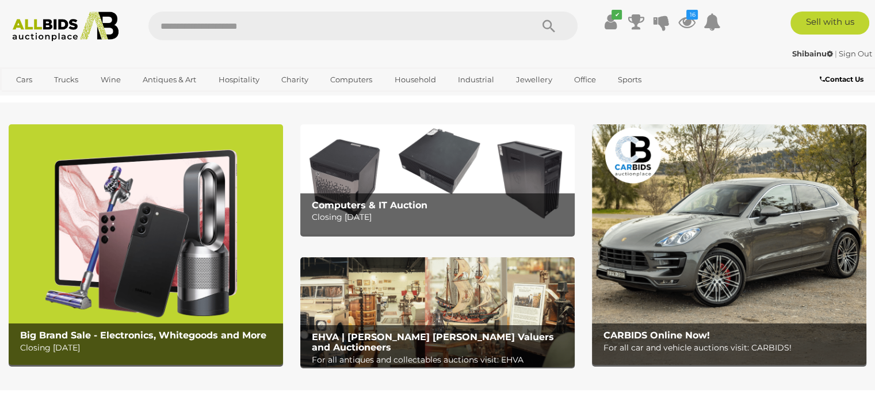
click at [366, 28] on input "text" at bounding box center [334, 26] width 372 height 29
type input "*****"
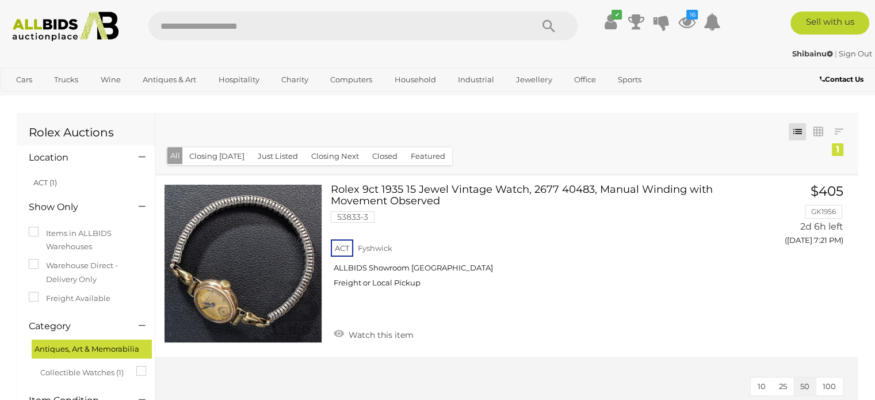
click at [366, 28] on input "text" at bounding box center [334, 26] width 372 height 29
type input "*****"
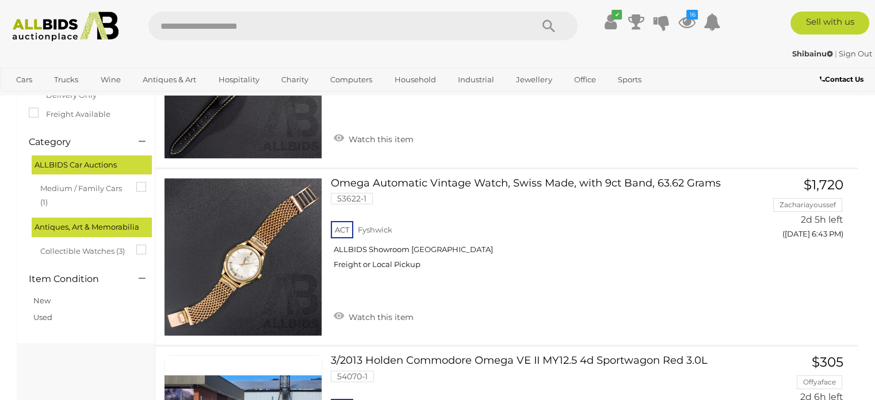
scroll to position [161, 0]
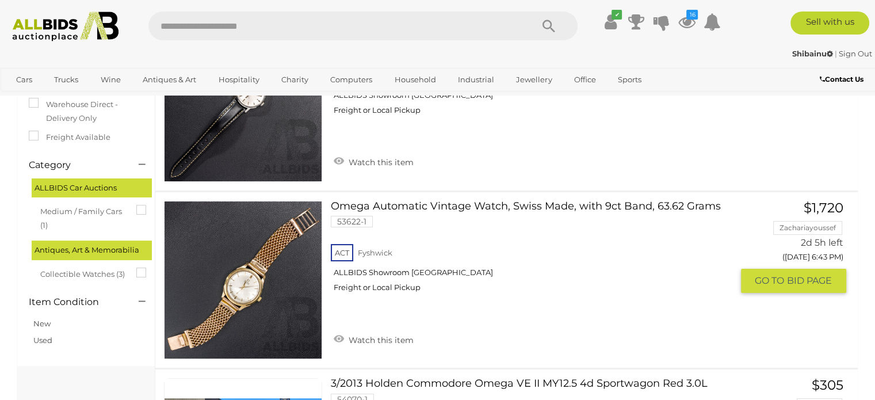
click at [472, 205] on link "Omega Automatic Vintage Watch, Swiss Made, with 9ct Band, 63.62 Grams 53622-1 A…" at bounding box center [536, 251] width 392 height 101
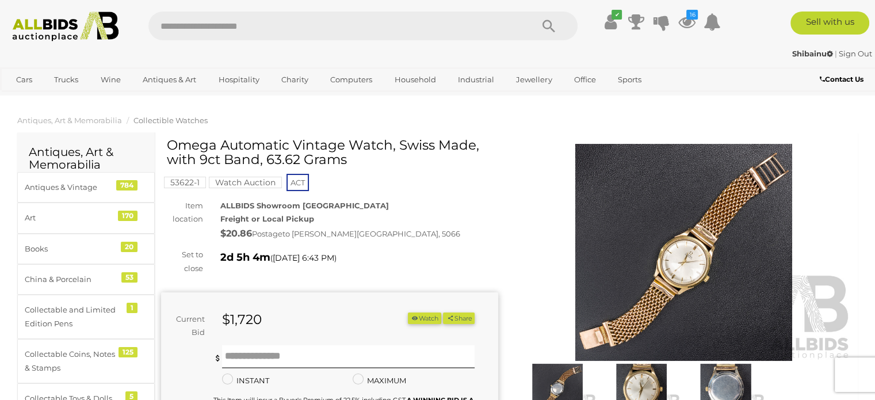
click at [224, 185] on mark "Watch Auction" at bounding box center [245, 183] width 73 height 12
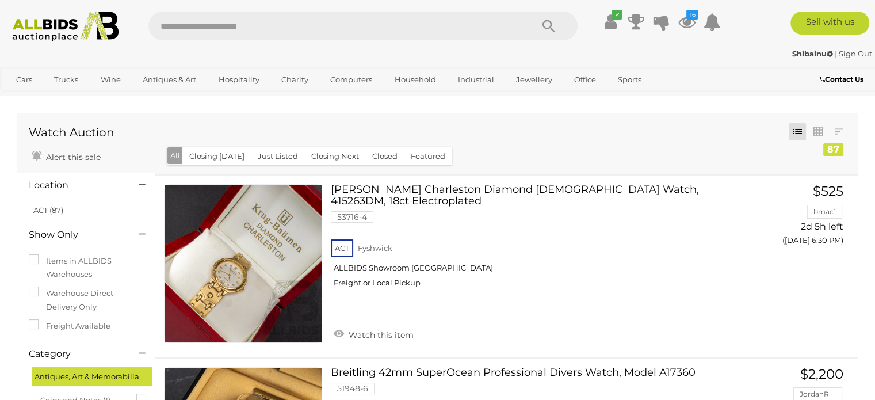
scroll to position [2444, 0]
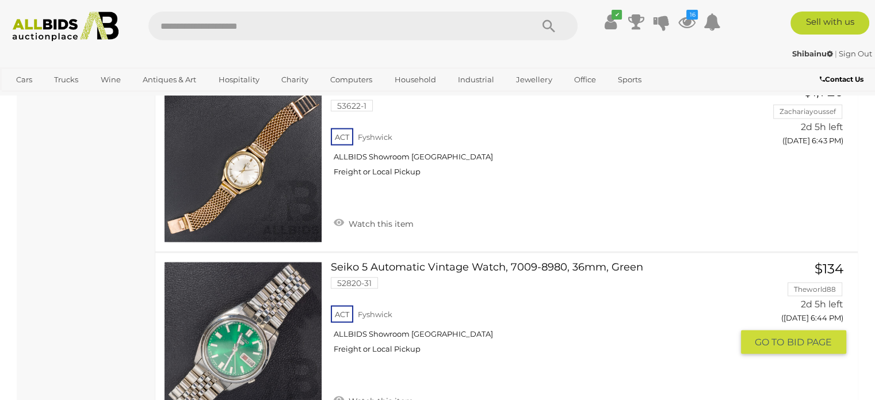
click at [227, 308] on link at bounding box center [243, 341] width 158 height 158
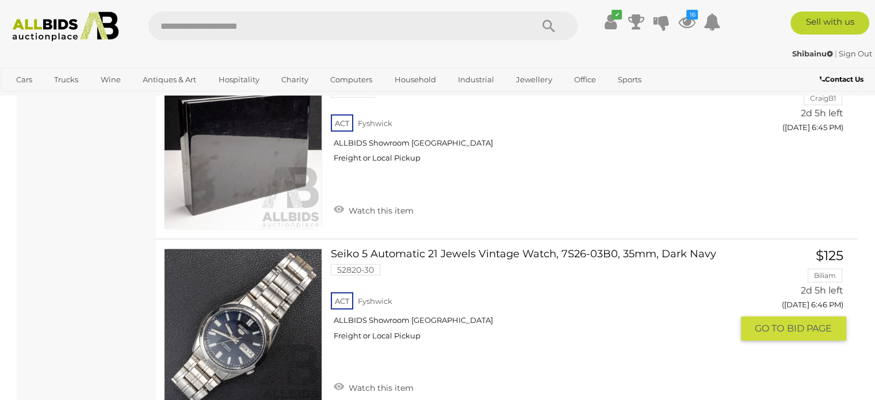
scroll to position [2835, 0]
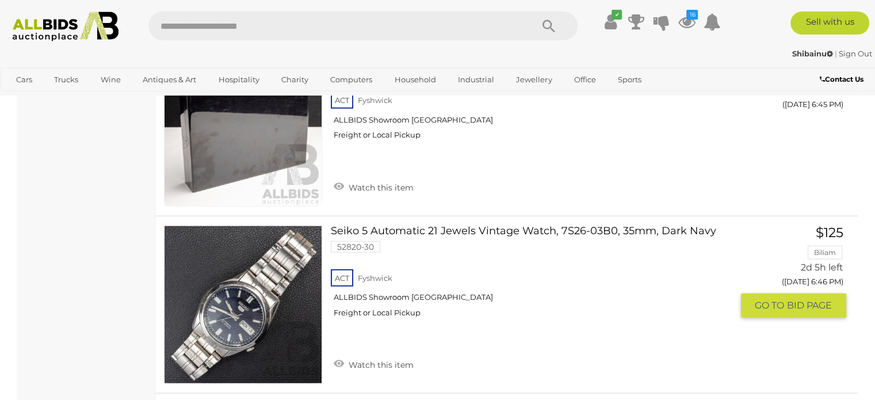
click at [227, 308] on img at bounding box center [243, 304] width 157 height 157
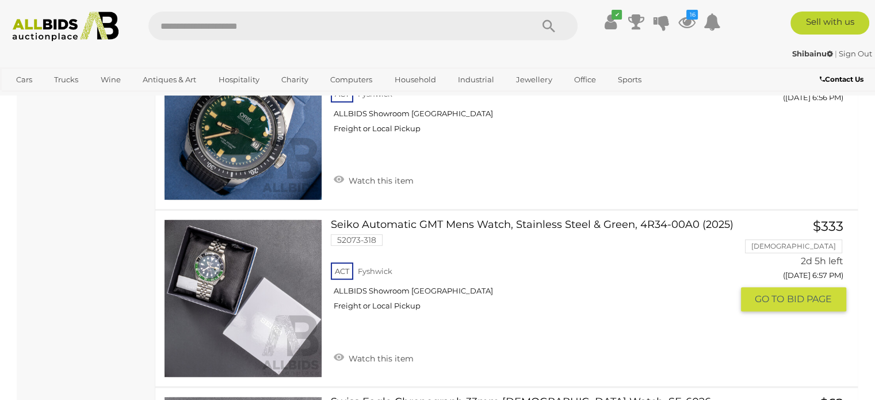
scroll to position [4838, 0]
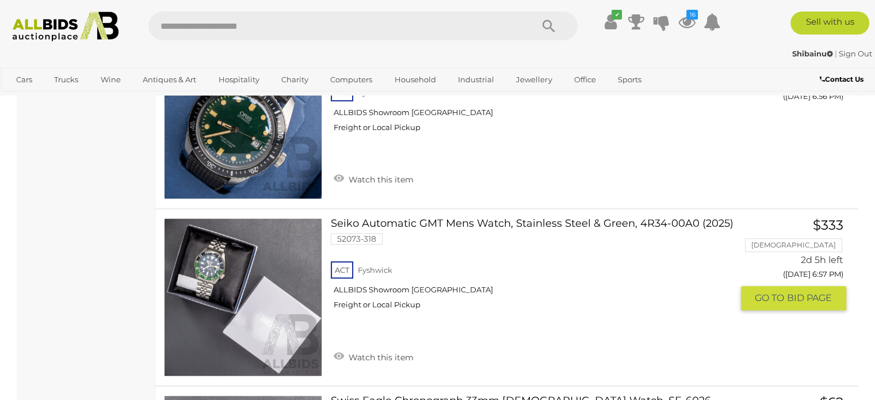
click at [227, 308] on img at bounding box center [243, 297] width 157 height 157
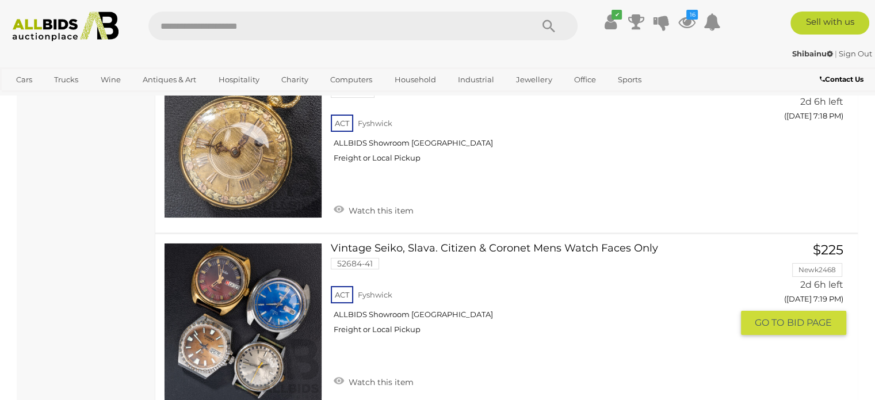
scroll to position [8820, 0]
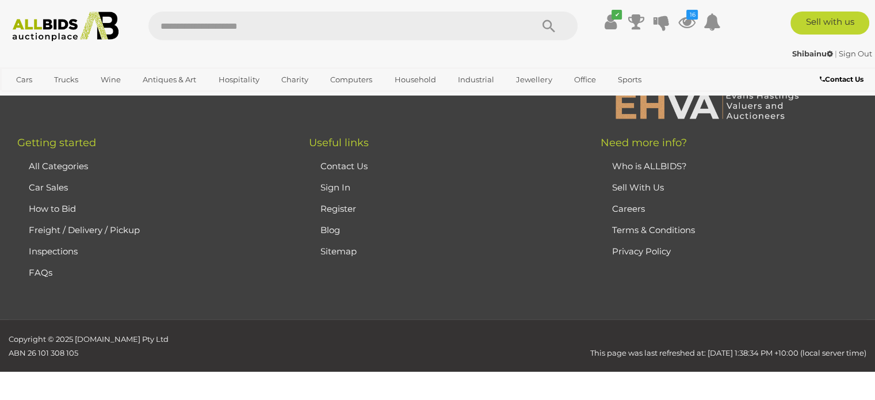
scroll to position [59, 0]
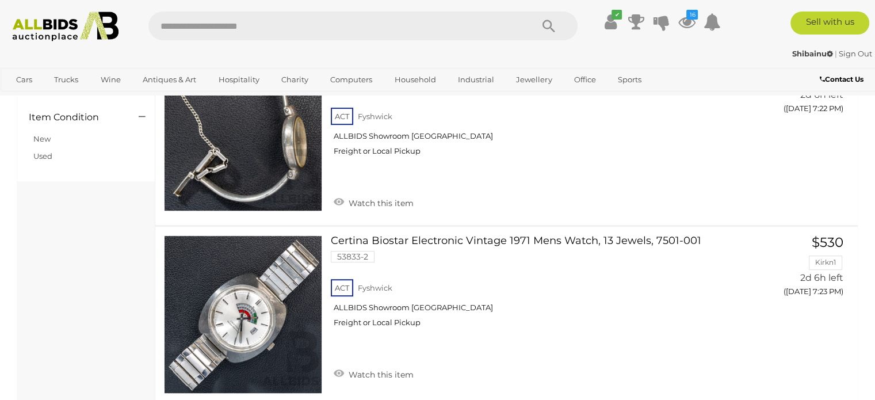
scroll to position [588, 0]
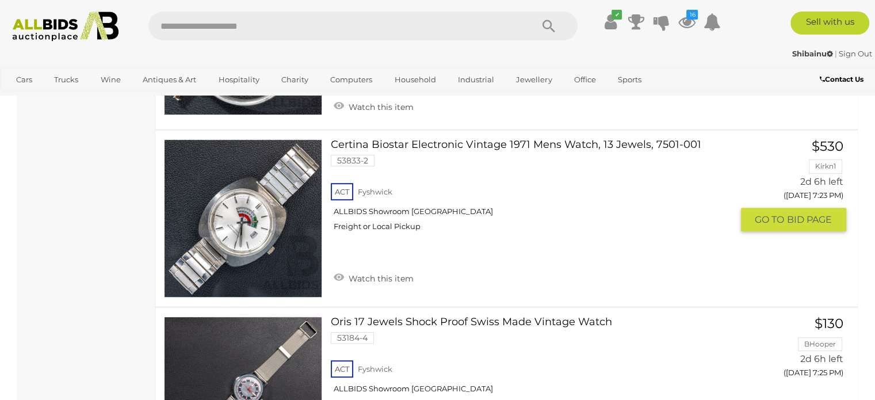
click at [269, 258] on img at bounding box center [243, 218] width 157 height 157
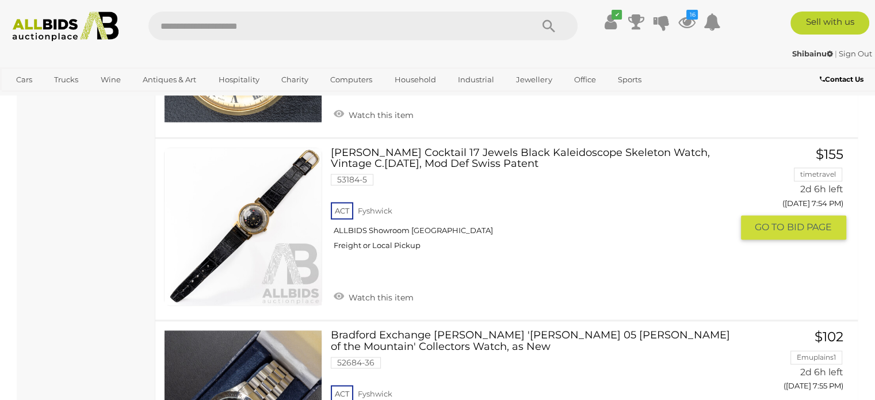
scroll to position [5997, 0]
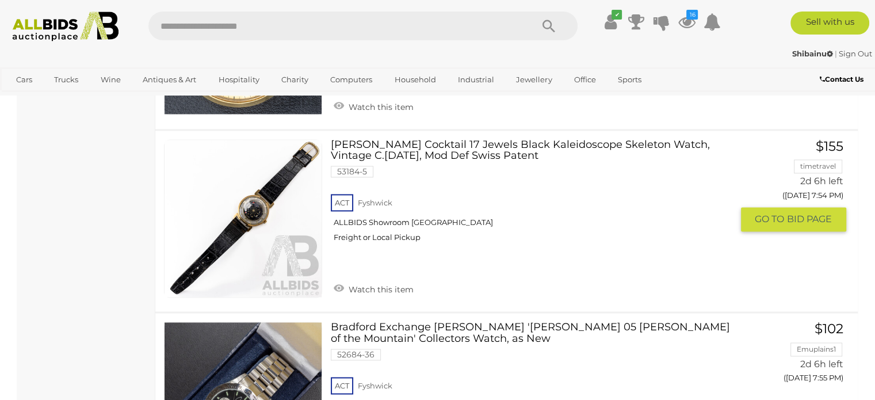
click at [270, 211] on img at bounding box center [243, 218] width 157 height 157
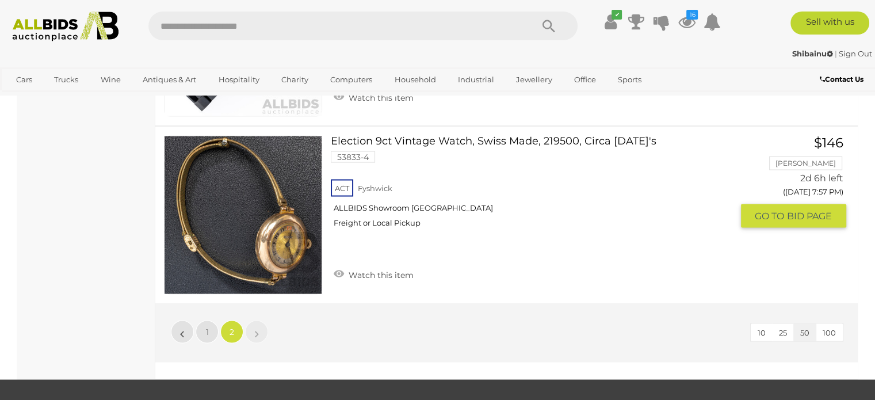
scroll to position [6550, 0]
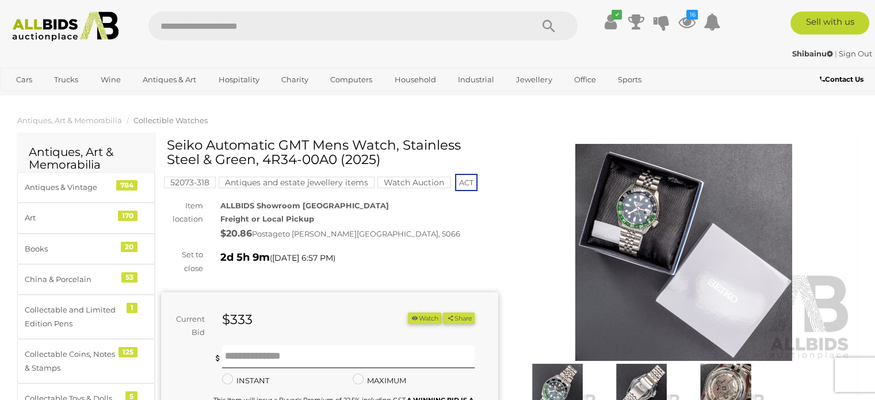
click at [619, 215] on img at bounding box center [684, 252] width 337 height 217
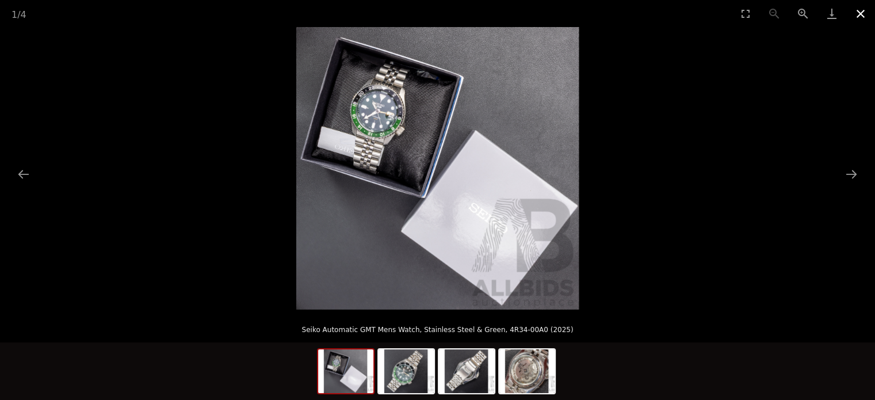
click at [859, 13] on button "Close gallery" at bounding box center [861, 13] width 29 height 27
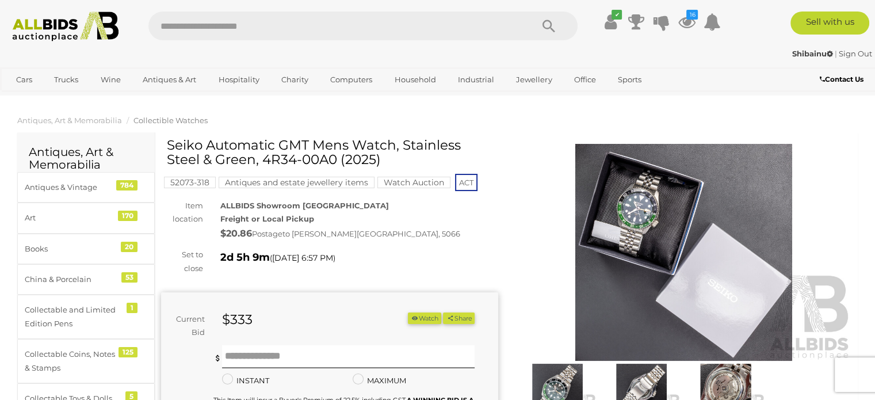
click at [411, 316] on icon "button" at bounding box center [415, 318] width 8 height 6
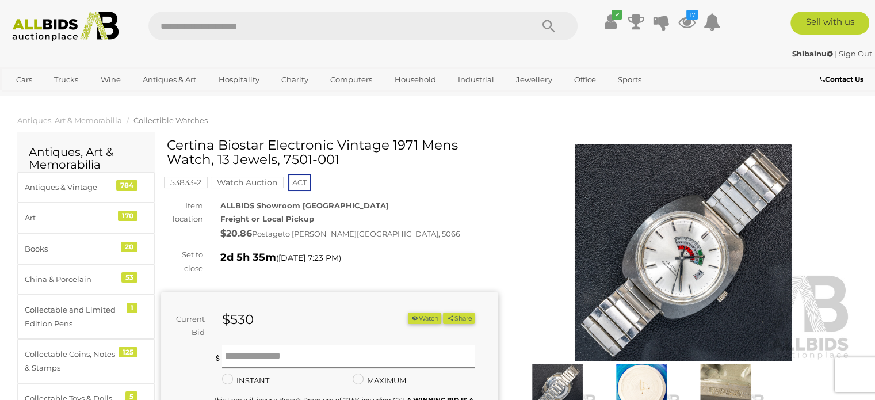
click at [715, 270] on img at bounding box center [684, 252] width 337 height 217
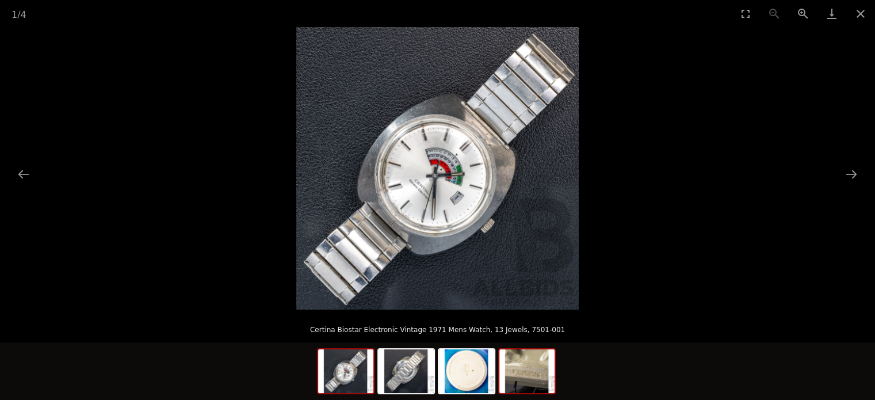
click at [539, 369] on img at bounding box center [526, 371] width 55 height 44
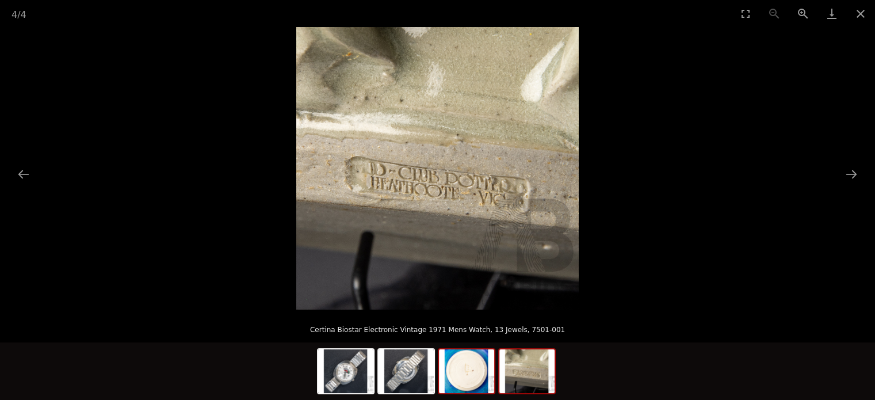
click at [456, 379] on img at bounding box center [466, 371] width 55 height 44
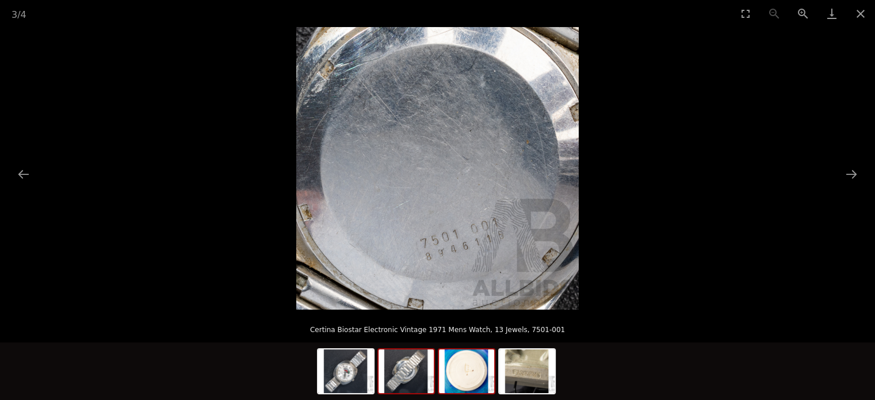
click at [414, 378] on img at bounding box center [406, 371] width 55 height 44
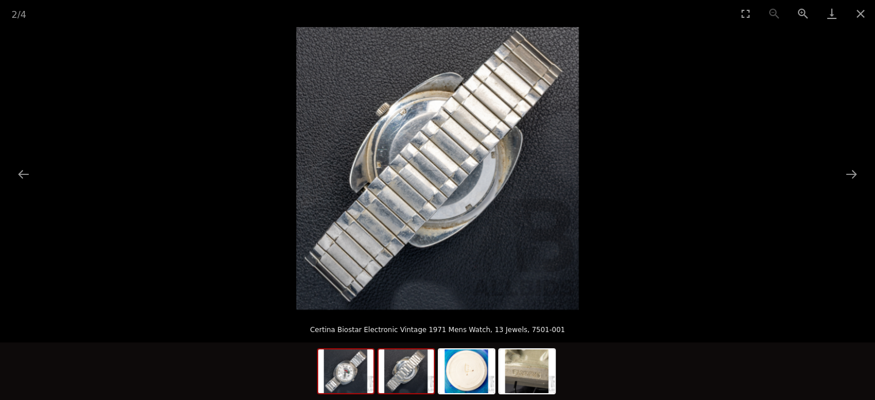
click at [340, 369] on img at bounding box center [345, 371] width 55 height 44
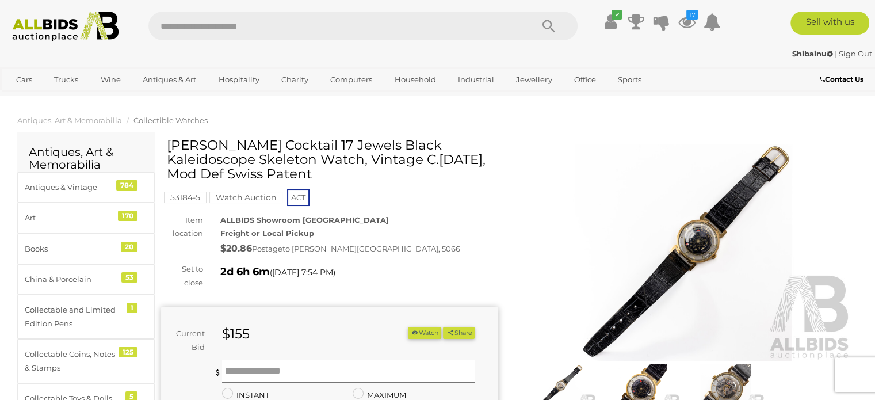
click at [727, 387] on img at bounding box center [726, 389] width 78 height 51
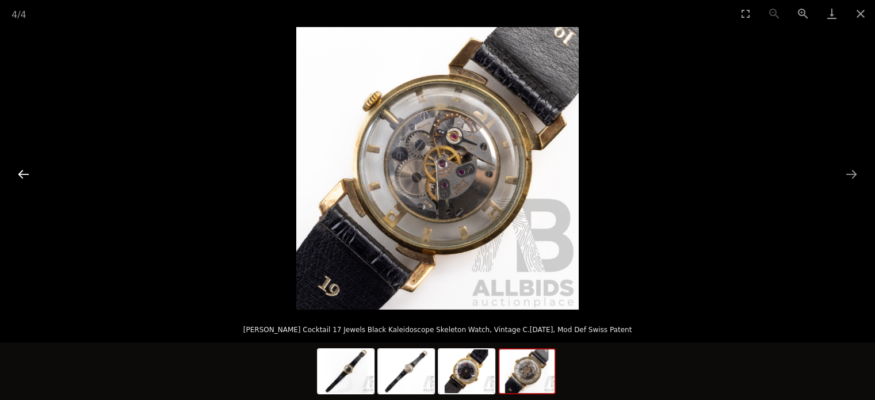
click at [27, 171] on button "Previous slide" at bounding box center [24, 174] width 24 height 22
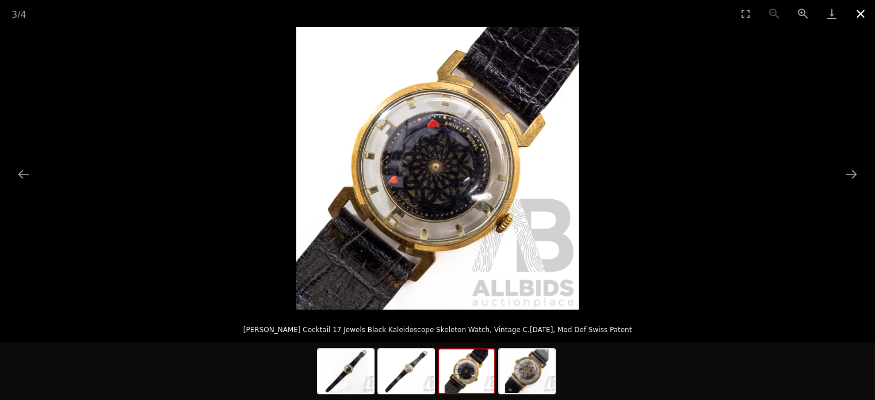
click at [863, 9] on button "Close gallery" at bounding box center [861, 13] width 29 height 27
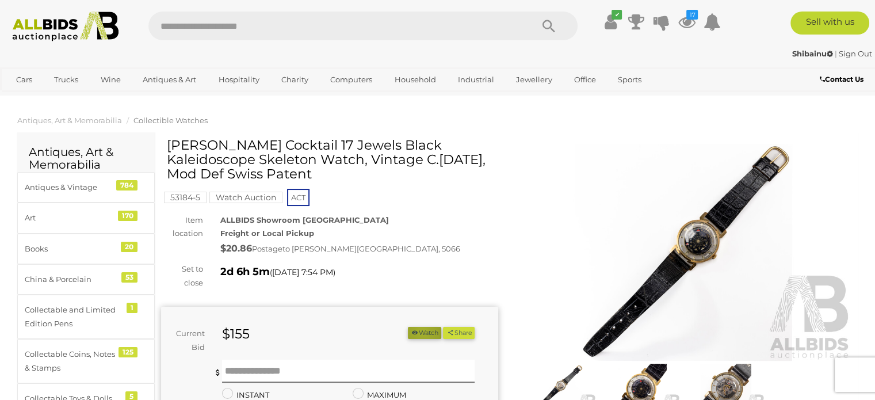
click at [417, 331] on button "Watch" at bounding box center [424, 333] width 33 height 12
